Goal: Task Accomplishment & Management: Use online tool/utility

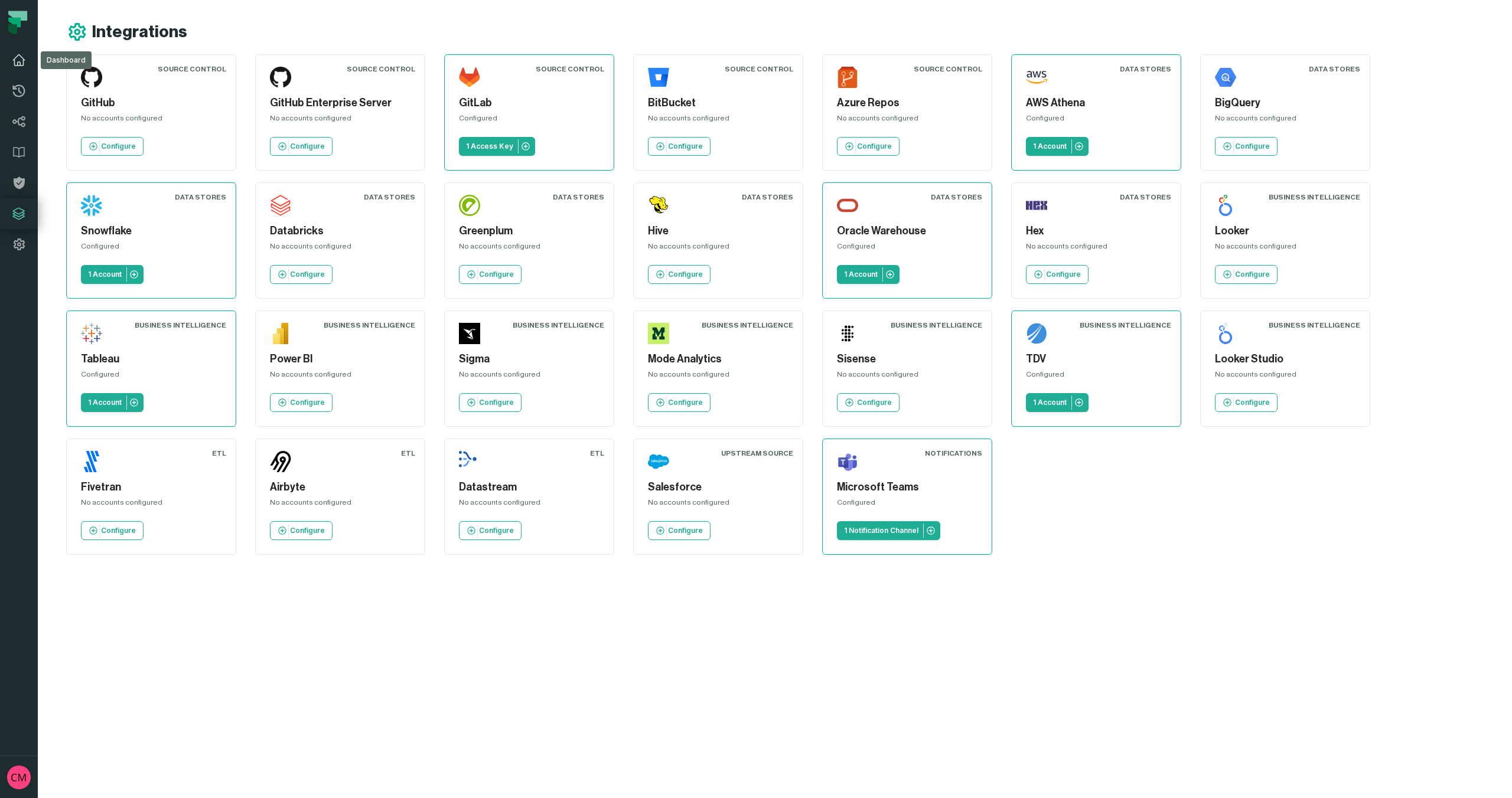
click at [18, 61] on icon at bounding box center [18, 60] width 14 height 14
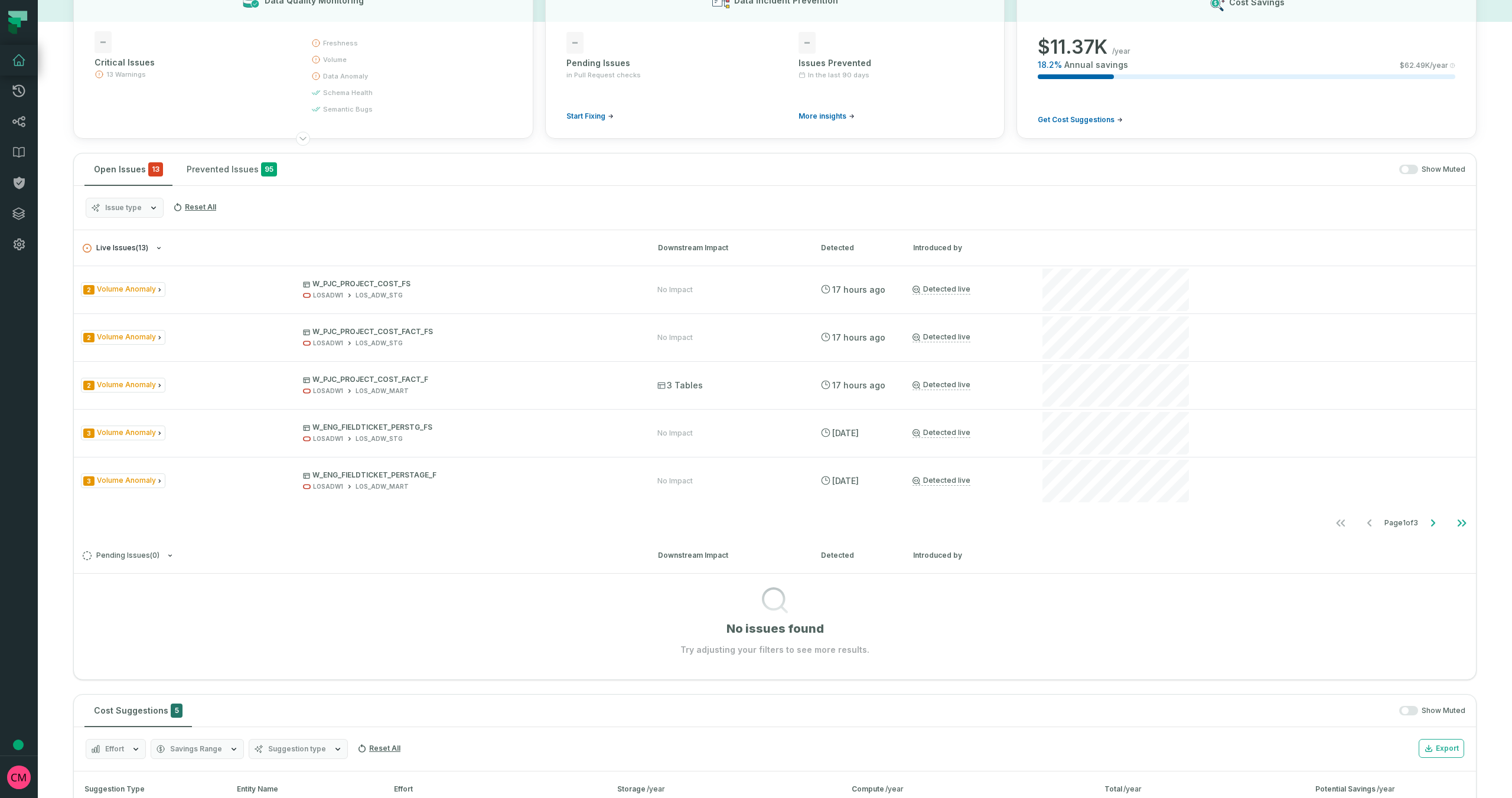
scroll to position [92, 0]
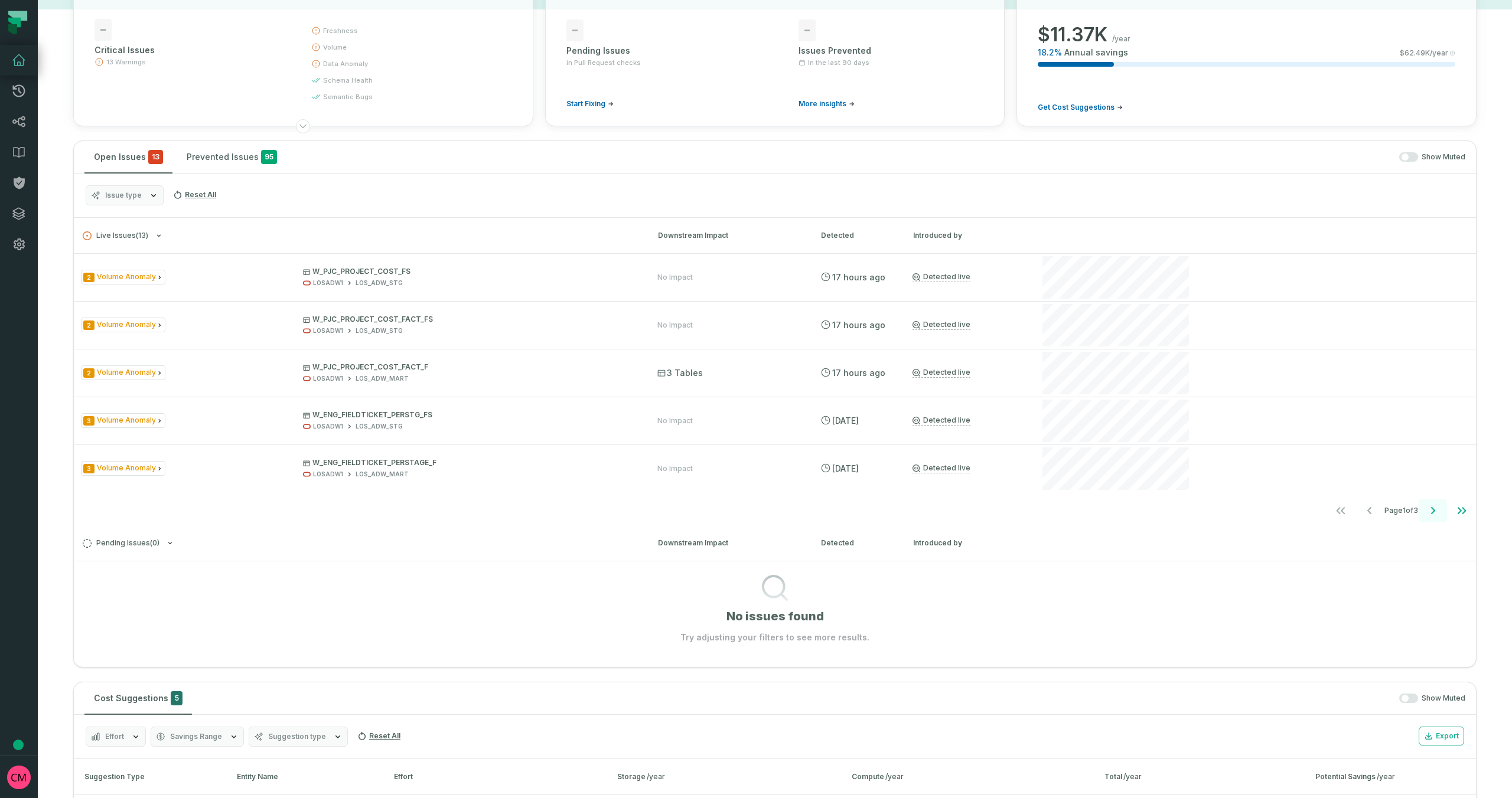
click at [1433, 511] on icon "Go to next page" at bounding box center [1433, 509] width 4 height 7
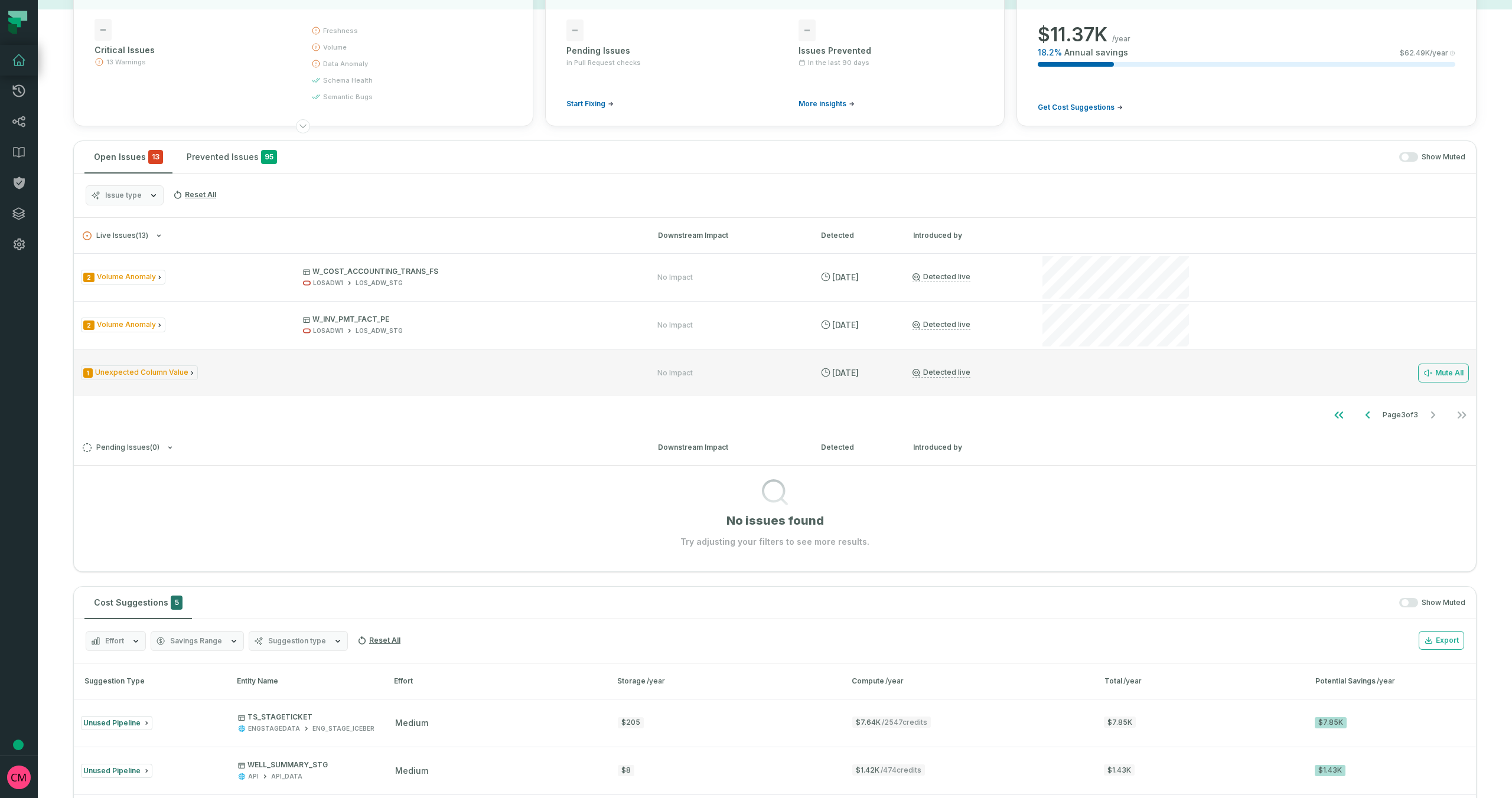
click at [140, 367] on span "1 Unexpected Column Value" at bounding box center [139, 372] width 117 height 14
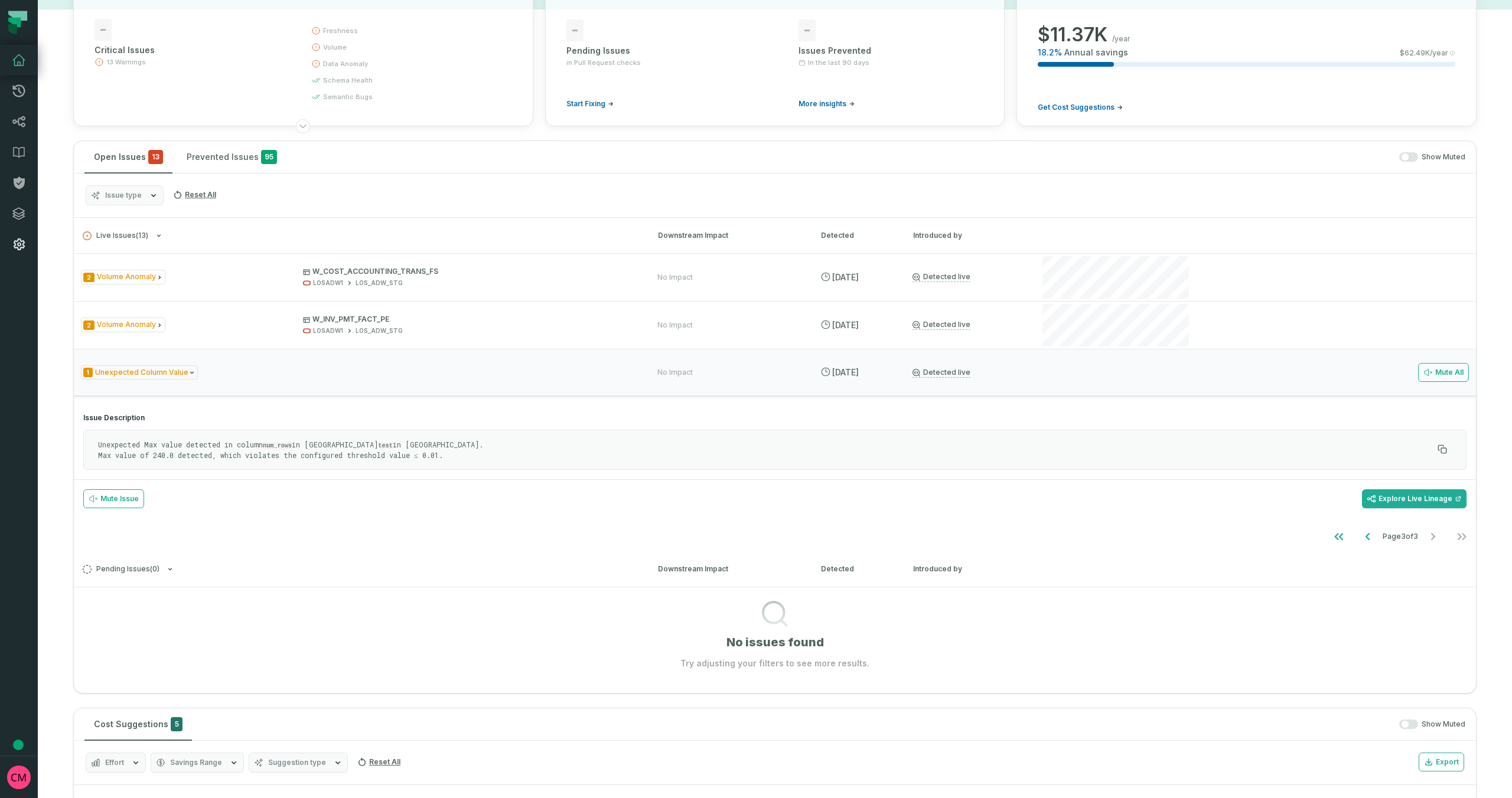
scroll to position [0, 0]
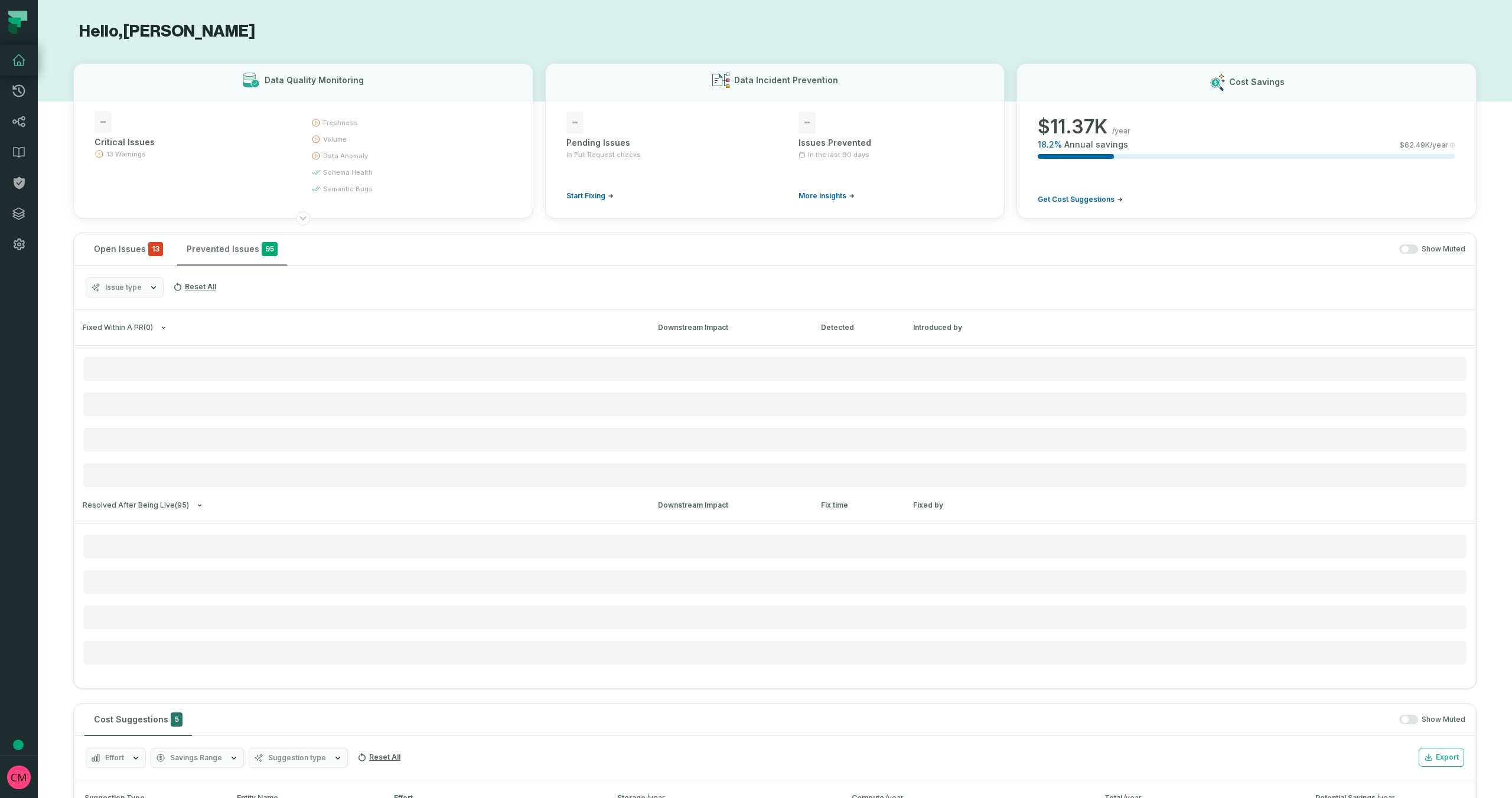
click at [221, 253] on button "Prevented Issues 95" at bounding box center [232, 249] width 110 height 32
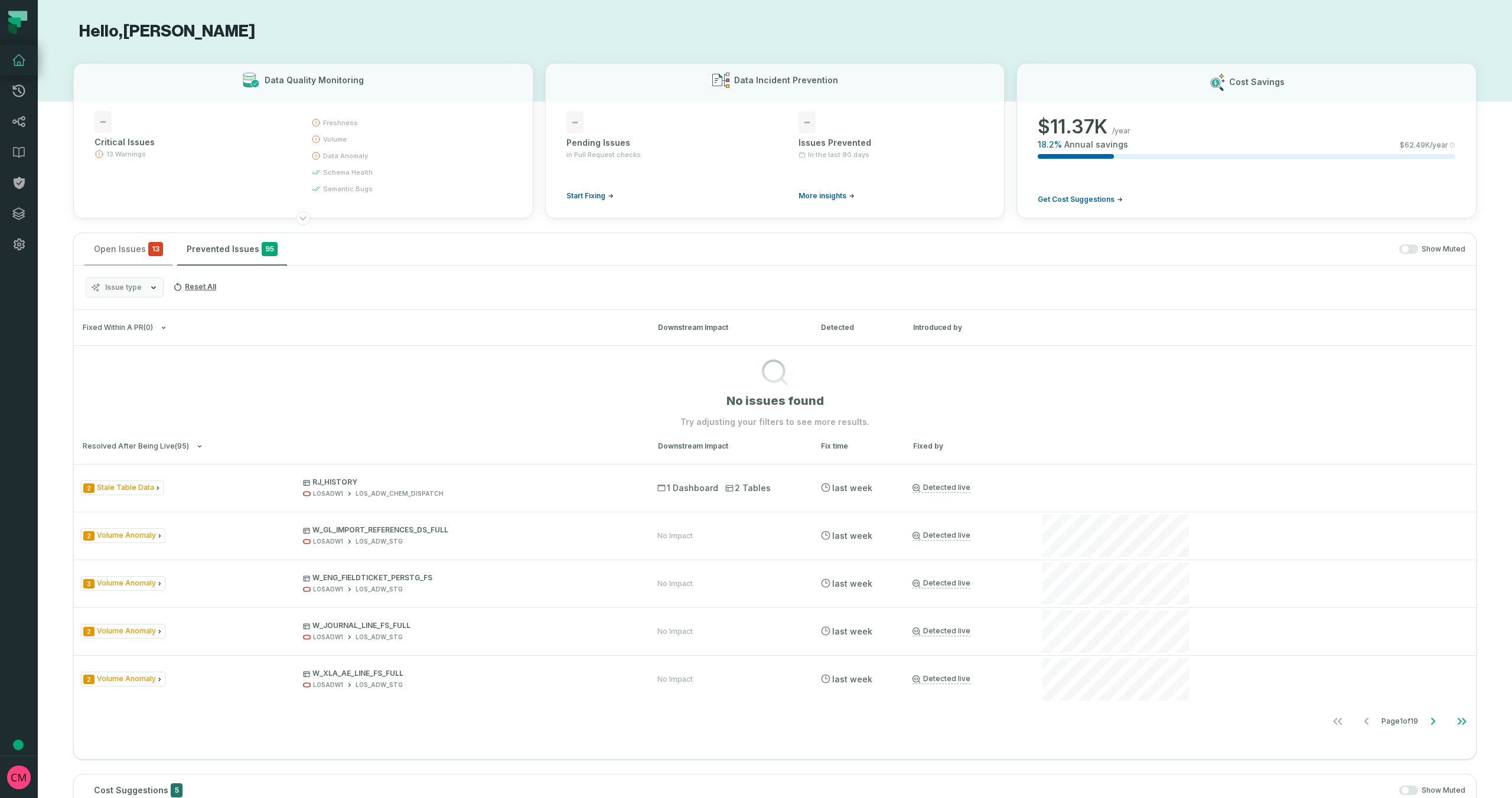
click at [116, 247] on button "Open Issues 13" at bounding box center [127, 249] width 88 height 32
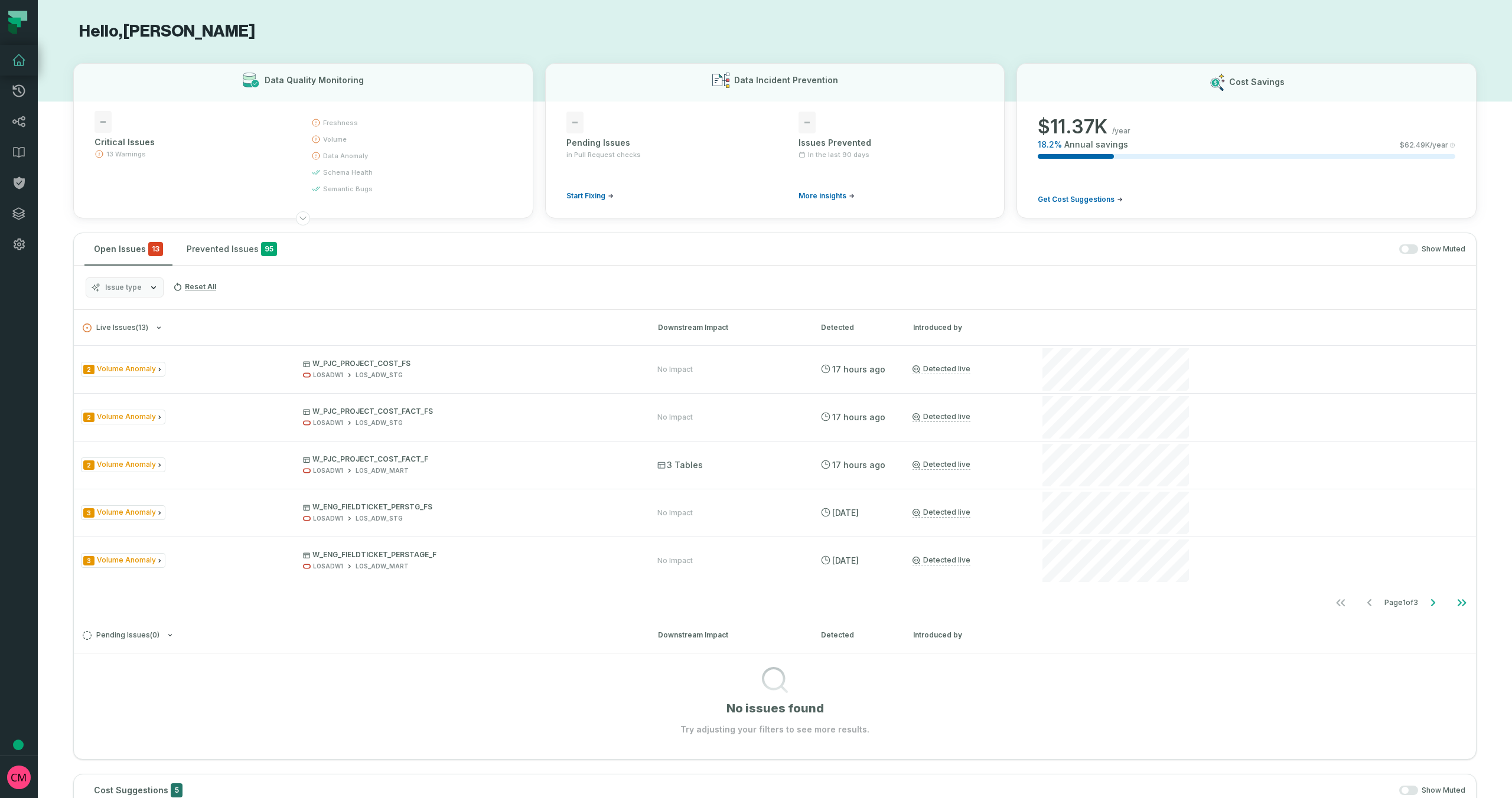
click at [137, 292] on button "Issue type" at bounding box center [125, 287] width 78 height 20
click at [98, 363] on button "Data Contract Compilation" at bounding box center [98, 359] width 10 height 10
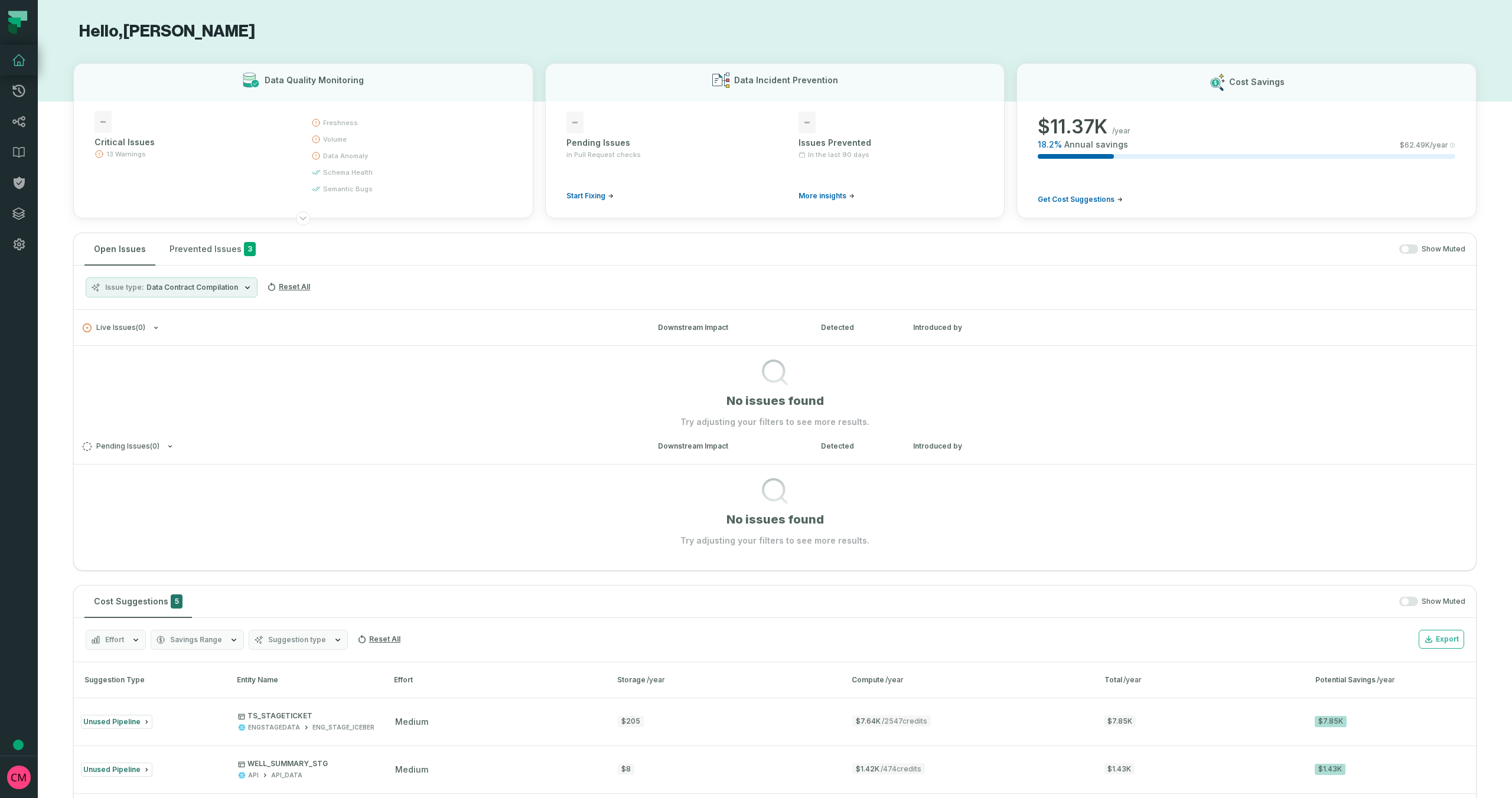
click at [434, 279] on div "Issue type Data Contract Compilation Reset All" at bounding box center [774, 288] width 1402 height 44
click at [210, 289] on span "Data Contract Compilation" at bounding box center [192, 288] width 92 height 10
drag, startPoint x: 98, startPoint y: 361, endPoint x: 100, endPoint y: 344, distance: 17.1
click at [99, 361] on button "Data Contract Compilation" at bounding box center [98, 359] width 10 height 10
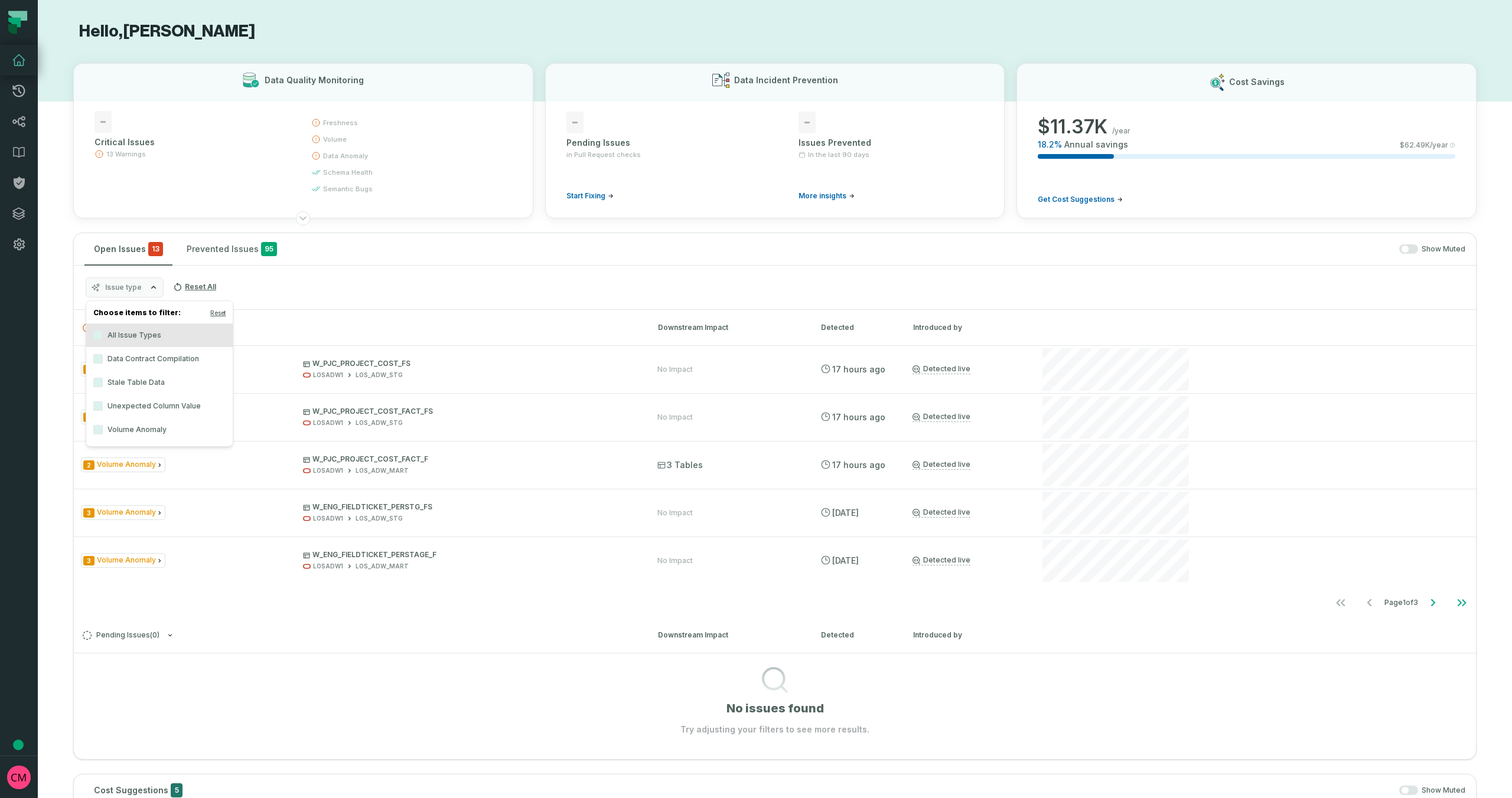
click at [408, 265] on div "Issue type Reset All" at bounding box center [774, 288] width 1402 height 44
click at [1429, 607] on icon "Go to next page" at bounding box center [1433, 602] width 14 height 14
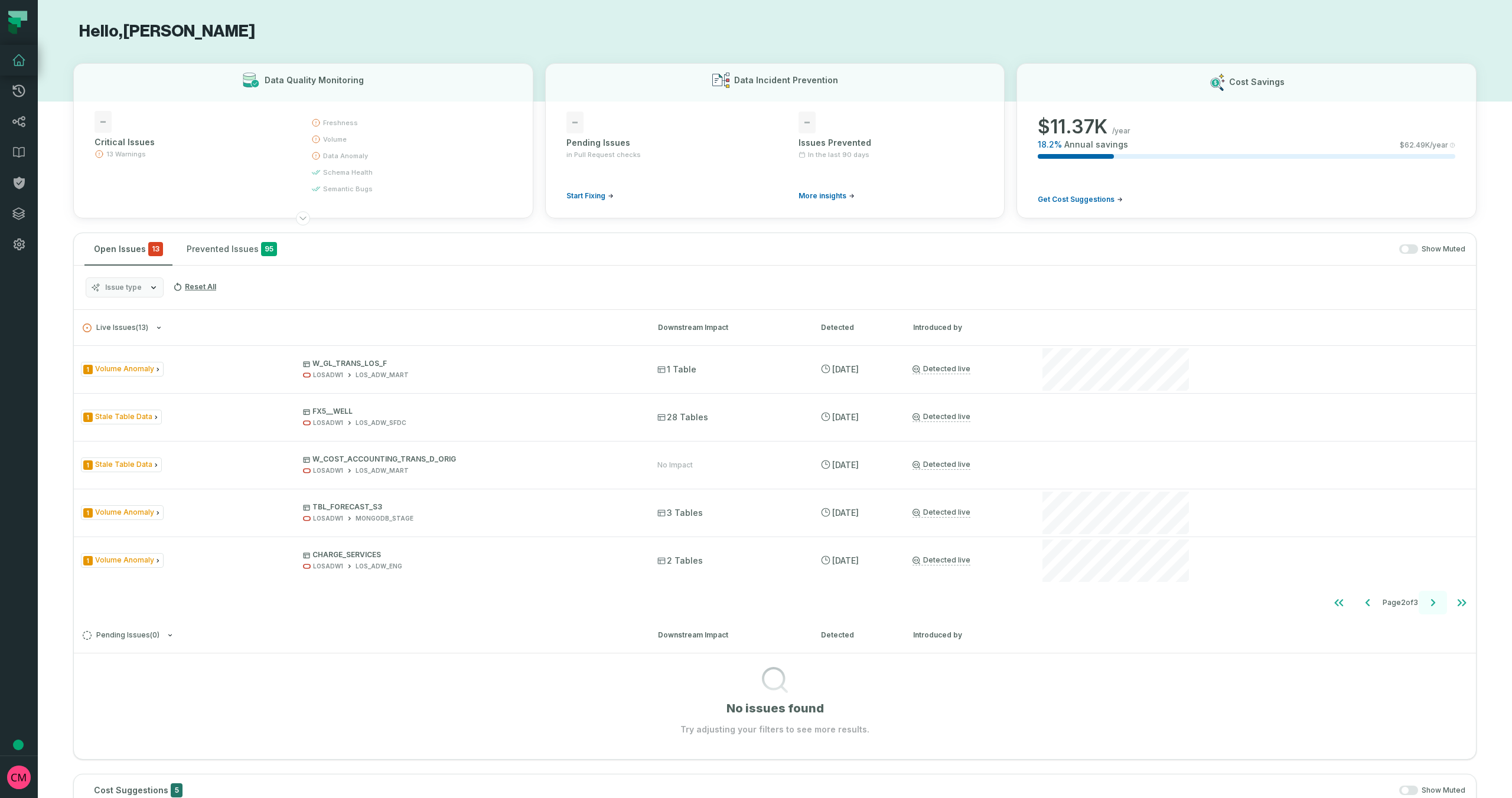
click at [1432, 605] on icon "Go to next page" at bounding box center [1433, 602] width 4 height 7
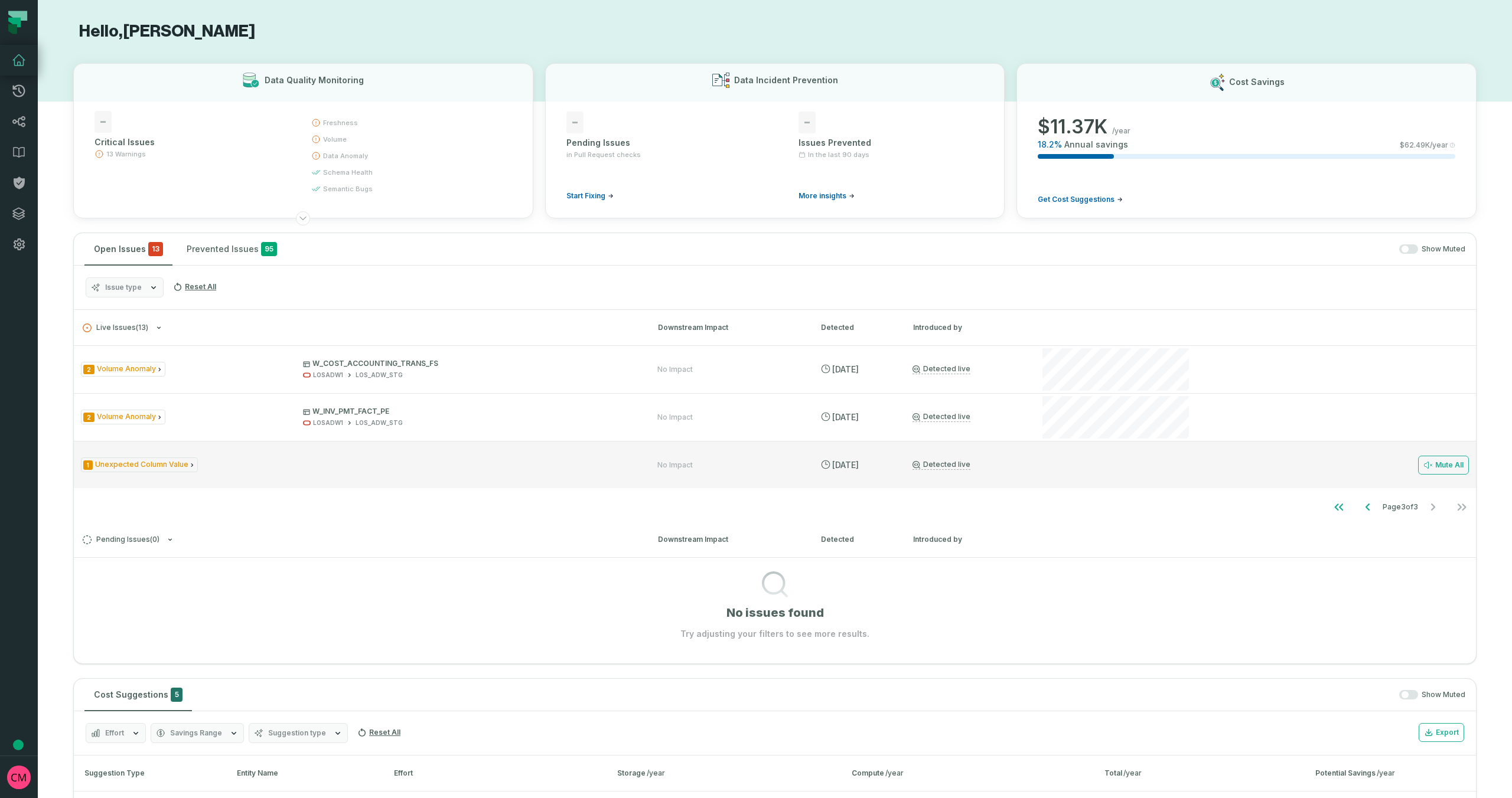
click at [139, 474] on div "1 Unexpected Column Value No Impact 9/1/2025, 5:59:04 AM Detected live Mute All" at bounding box center [774, 464] width 1402 height 47
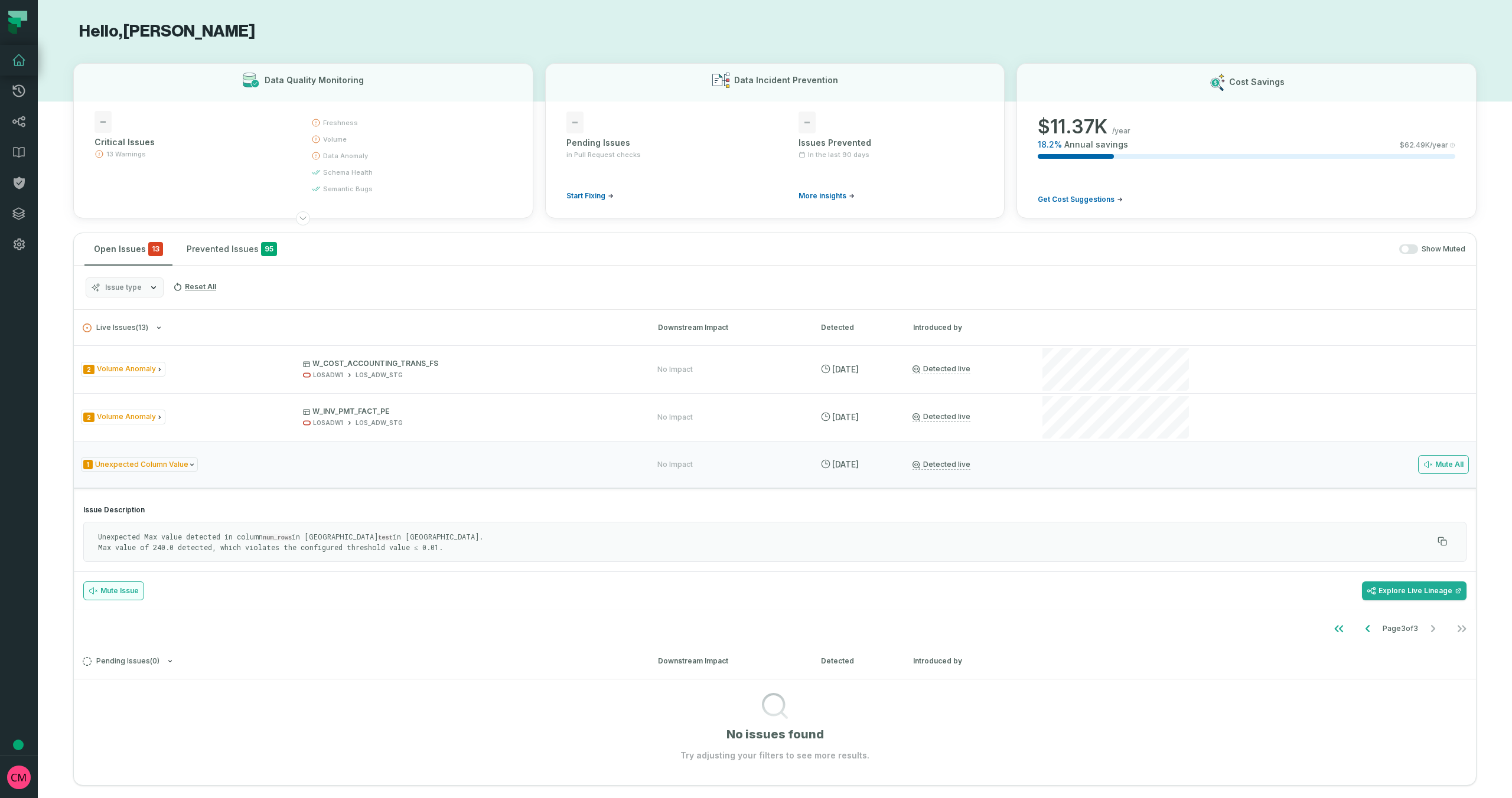
click at [111, 591] on button "Mute Issue" at bounding box center [113, 591] width 61 height 19
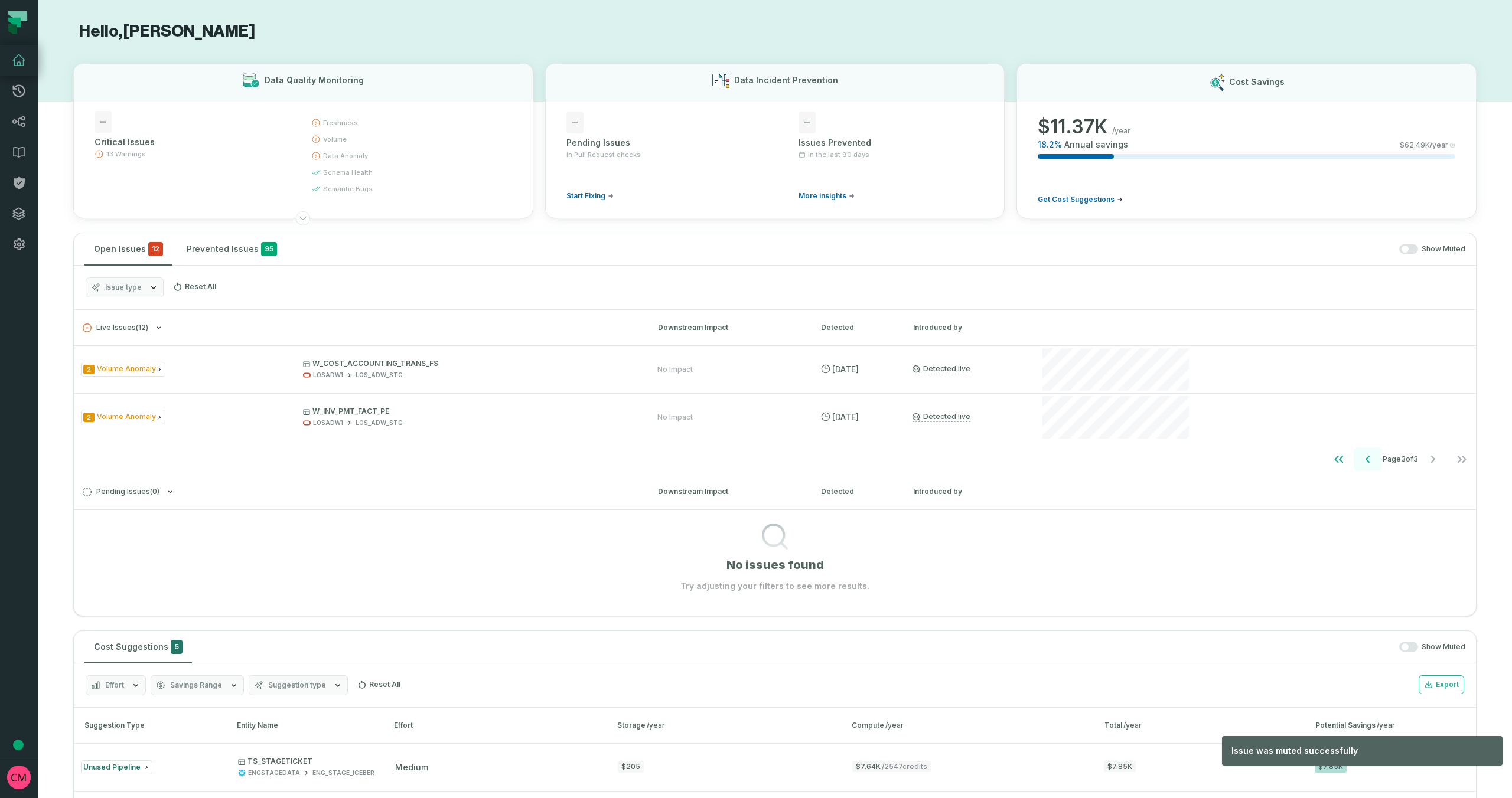
click at [1365, 459] on icon "Go to previous page" at bounding box center [1367, 458] width 4 height 7
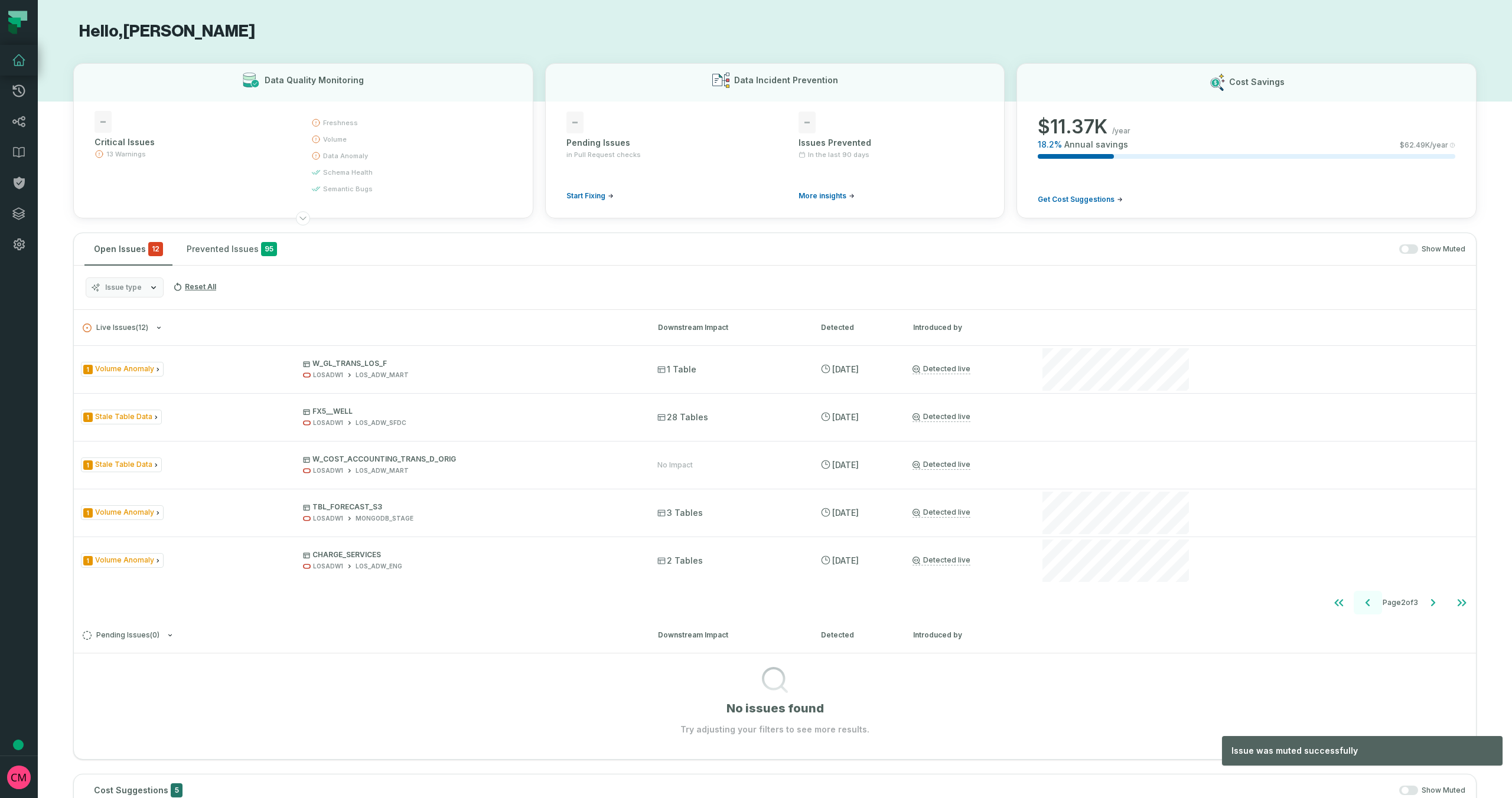
click at [1363, 459] on div "Mute All" at bounding box center [1254, 465] width 429 height 47
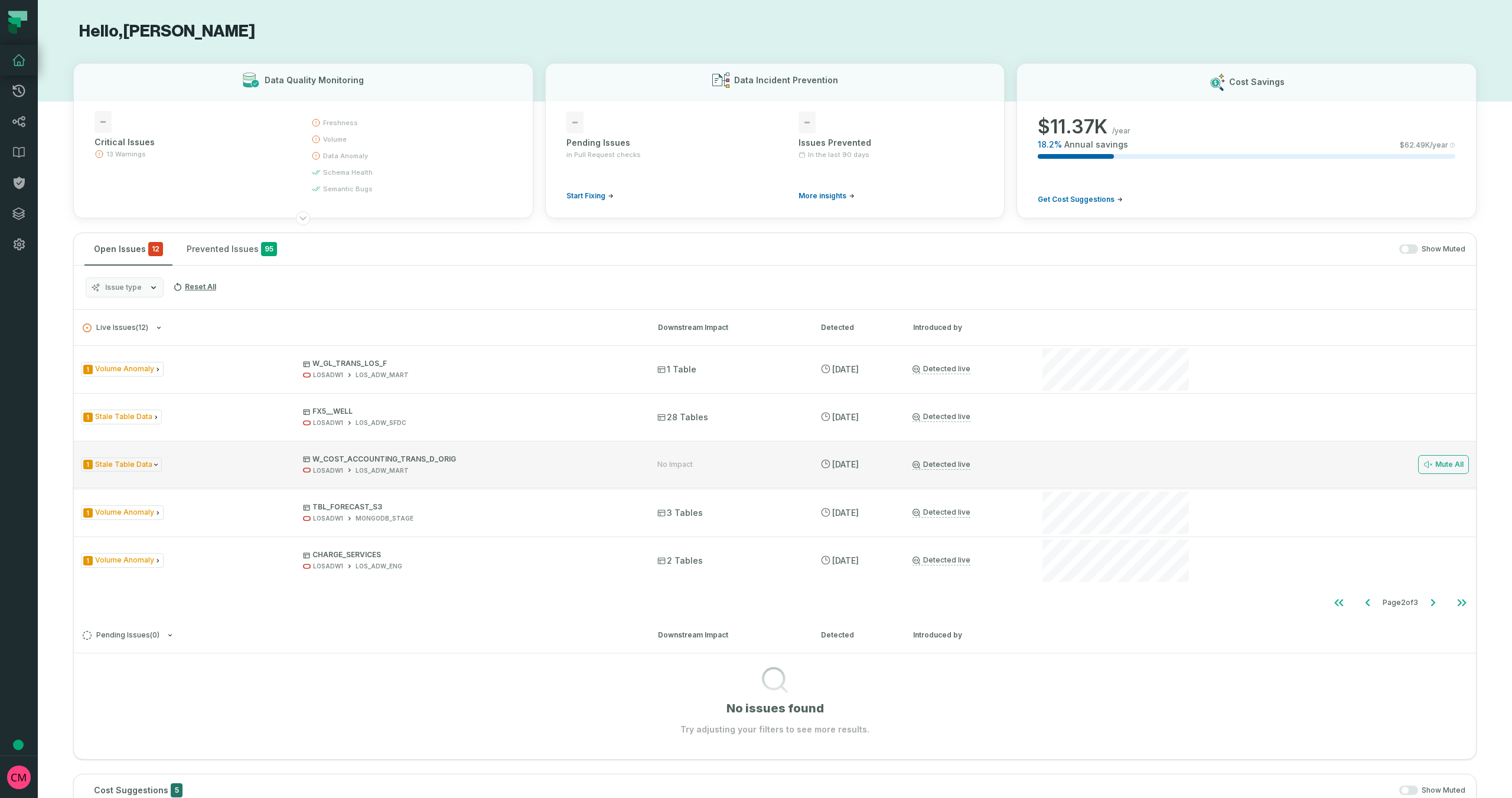
click at [1363, 459] on div "Mute All" at bounding box center [1254, 464] width 429 height 47
